Goal: Task Accomplishment & Management: Manage account settings

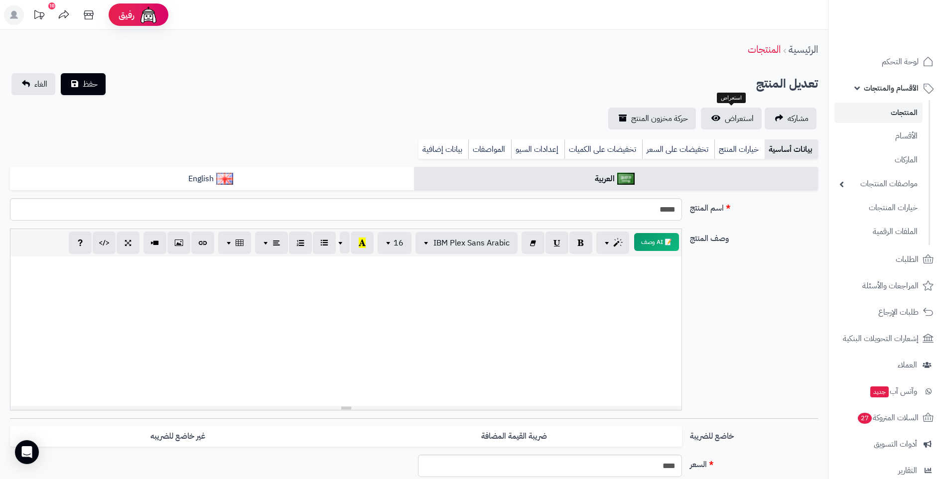
select select
click at [906, 259] on span "الطلبات" at bounding box center [907, 260] width 23 height 14
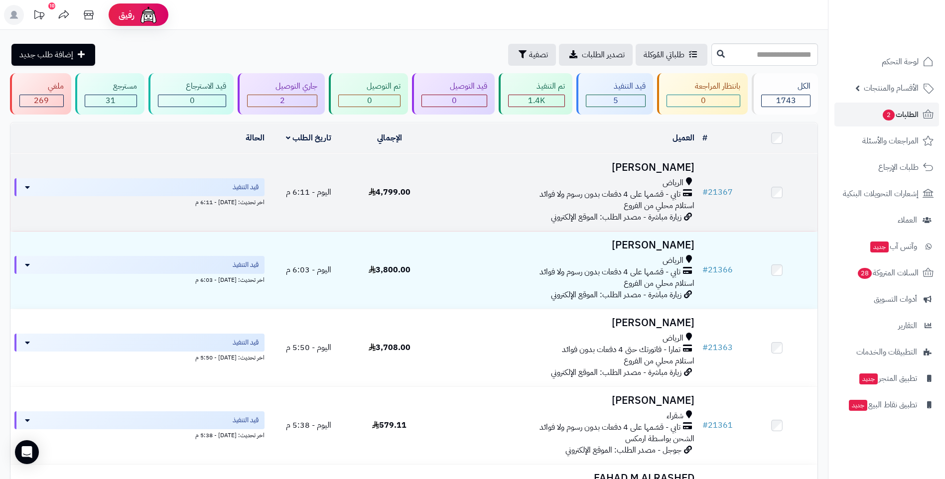
click at [533, 186] on div "الرياض" at bounding box center [564, 182] width 261 height 11
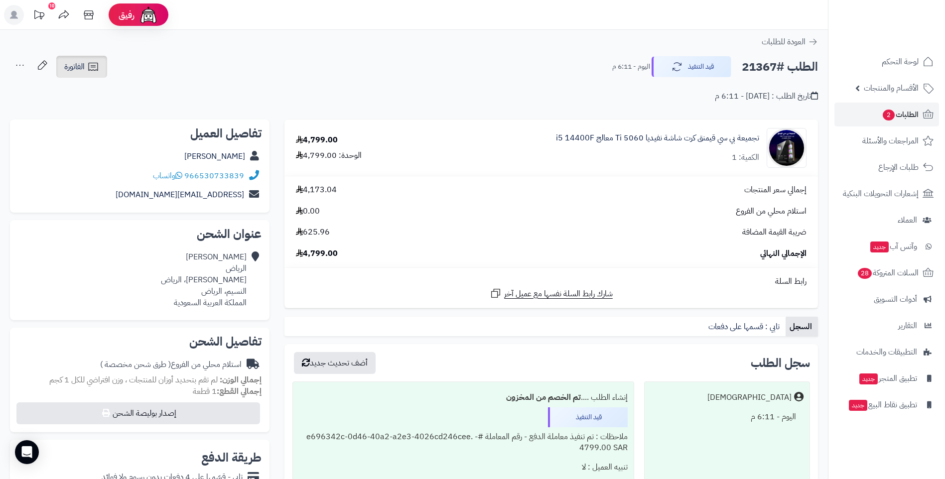
click at [95, 68] on icon at bounding box center [93, 67] width 12 height 12
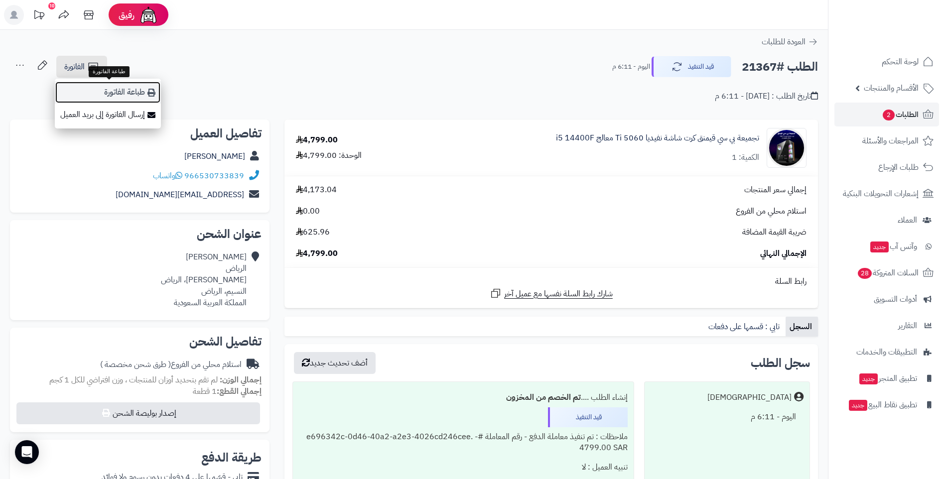
click at [121, 90] on link "طباعة الفاتورة" at bounding box center [108, 92] width 106 height 22
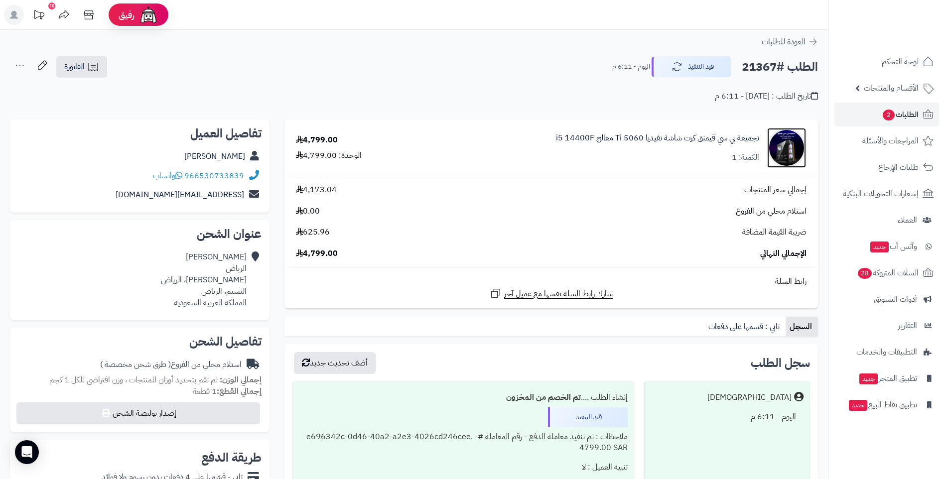
click at [787, 151] on img at bounding box center [786, 148] width 39 height 40
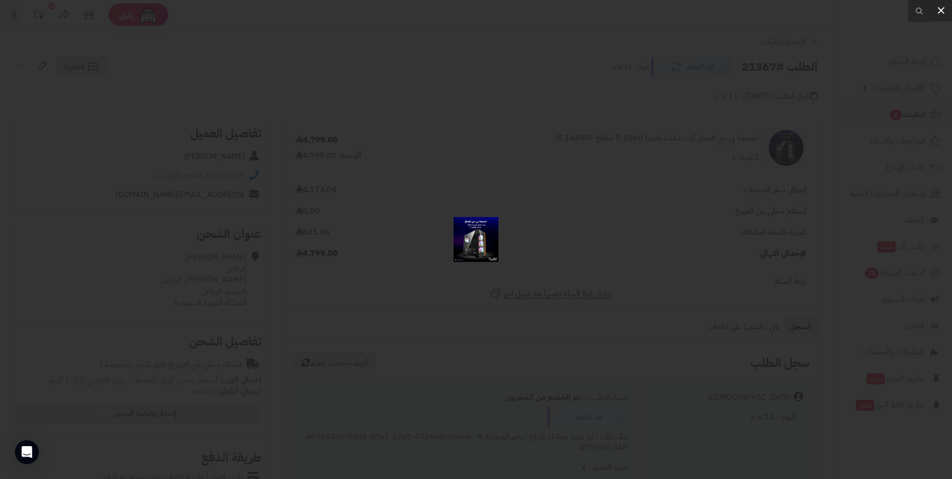
click at [941, 9] on icon at bounding box center [941, 10] width 7 height 7
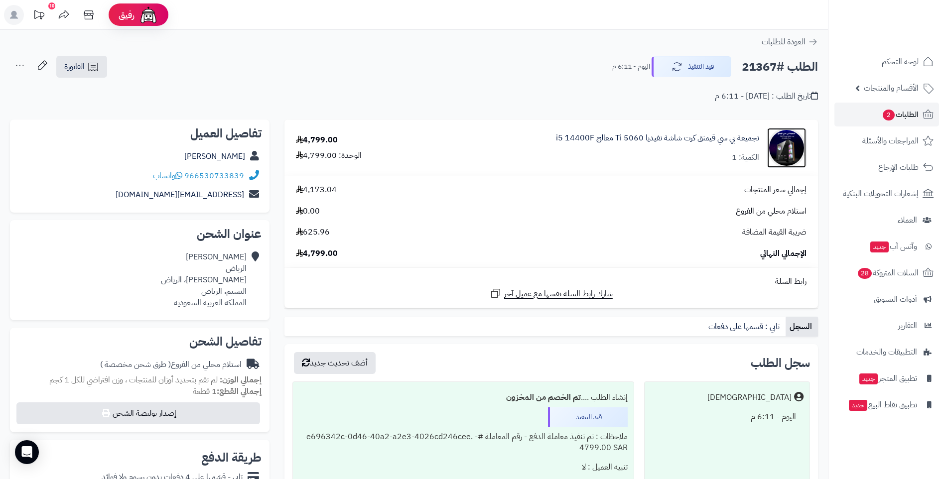
click at [784, 149] on img at bounding box center [786, 148] width 39 height 40
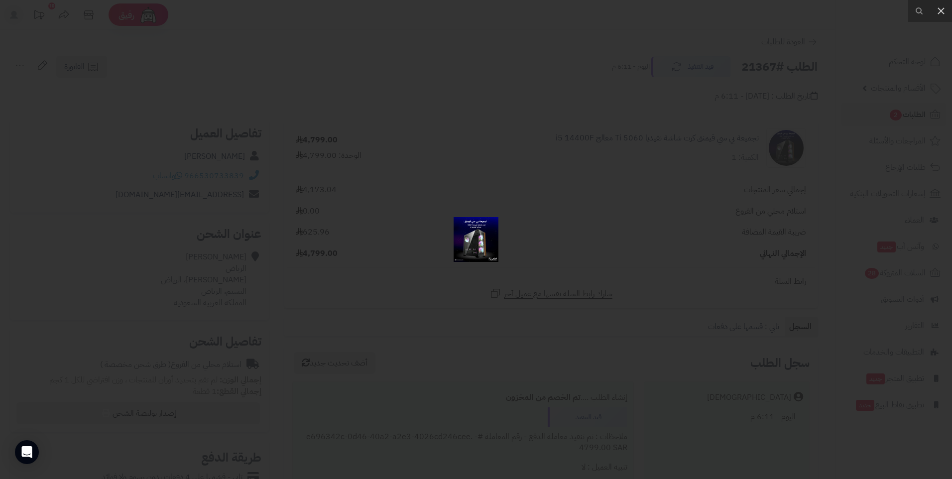
click at [482, 251] on img at bounding box center [476, 239] width 45 height 45
